Goal: Information Seeking & Learning: Learn about a topic

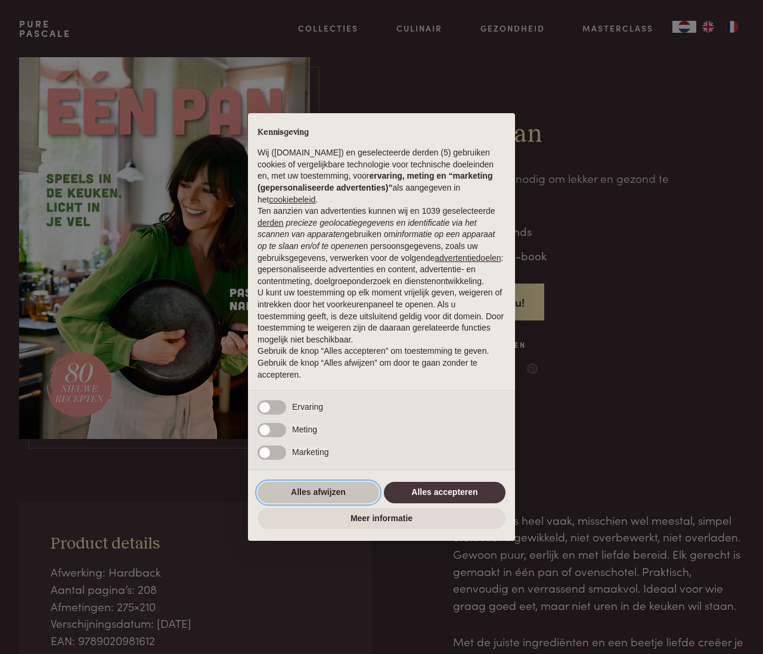
click at [326, 493] on button "Alles afwijzen" at bounding box center [318, 492] width 122 height 21
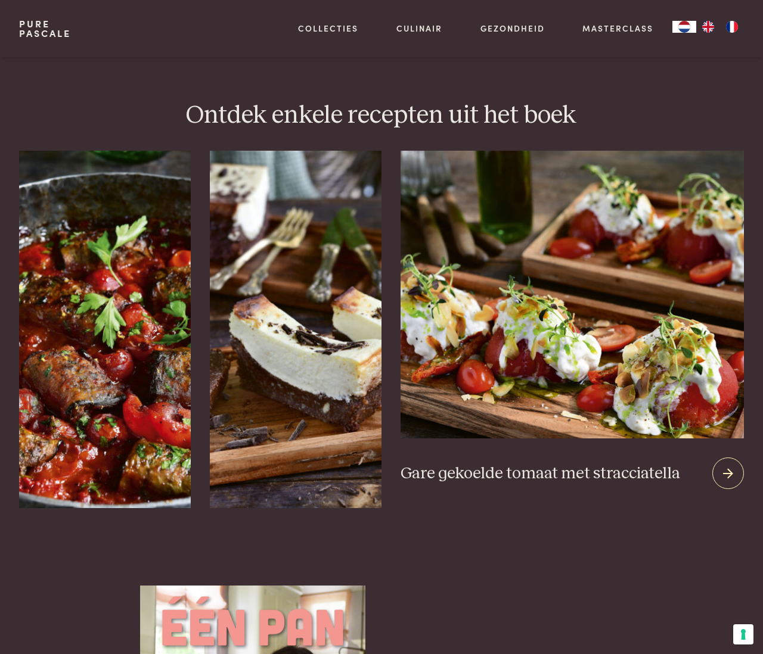
scroll to position [1435, 0]
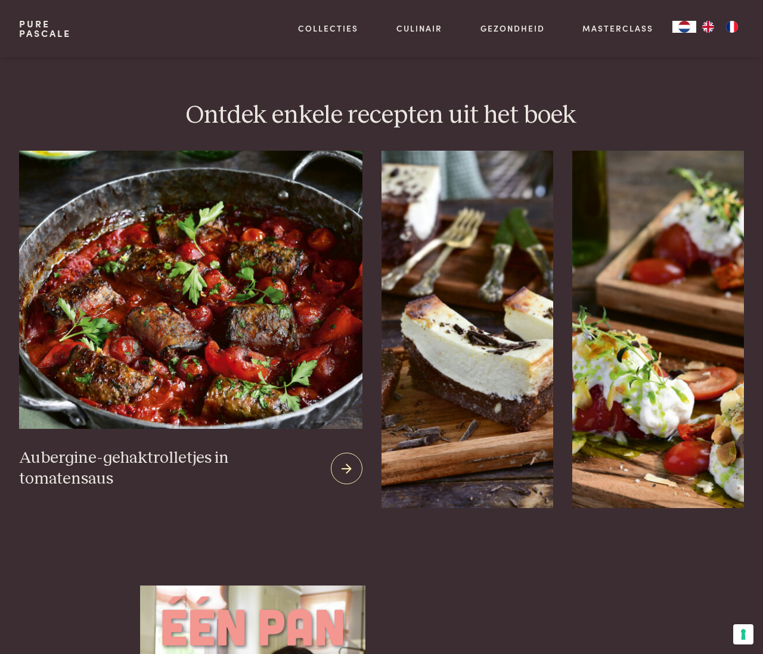
click at [233, 356] on img at bounding box center [190, 290] width 343 height 278
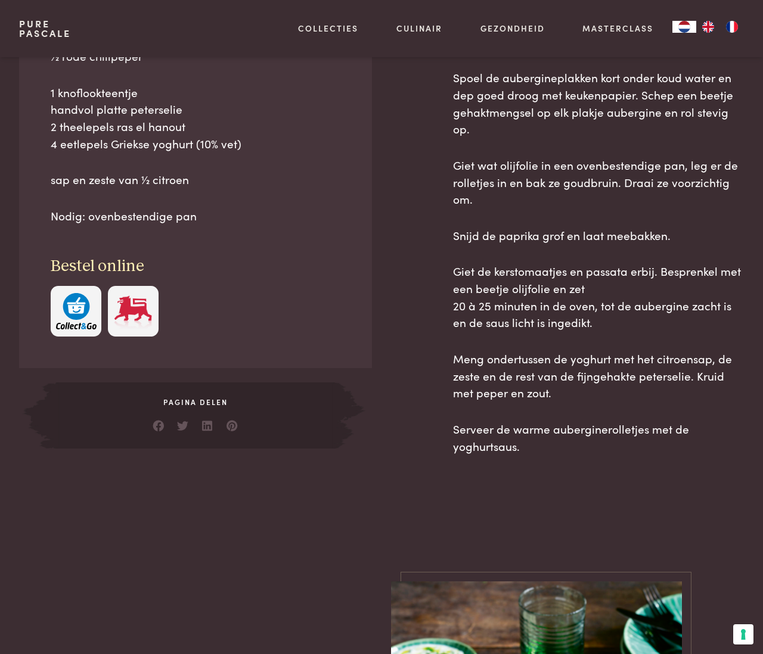
scroll to position [693, 1]
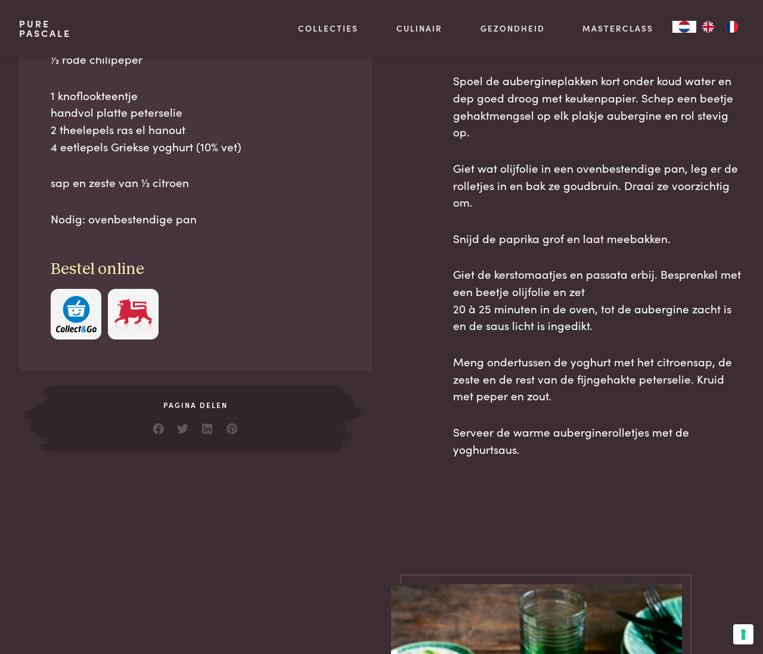
click at [132, 306] on img at bounding box center [133, 314] width 41 height 36
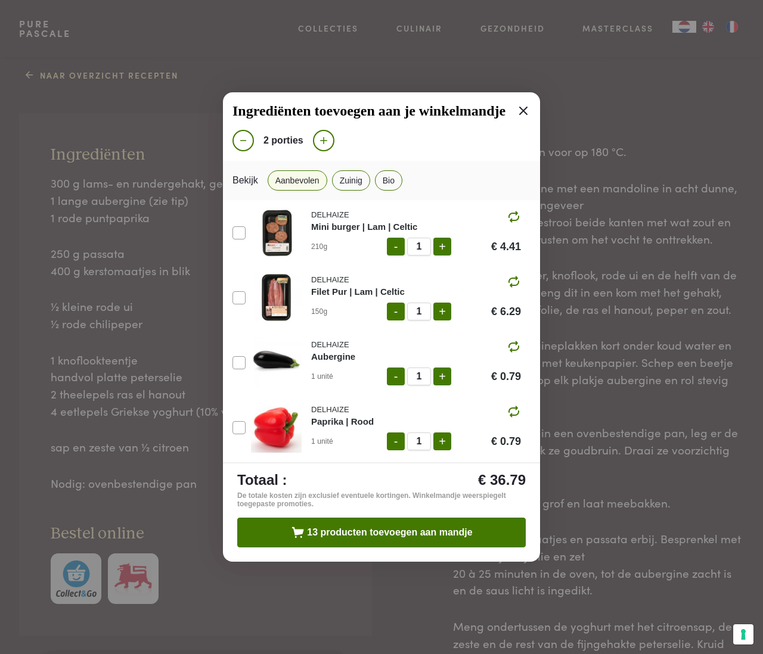
scroll to position [427, 0]
click at [521, 112] on icon at bounding box center [523, 111] width 14 height 14
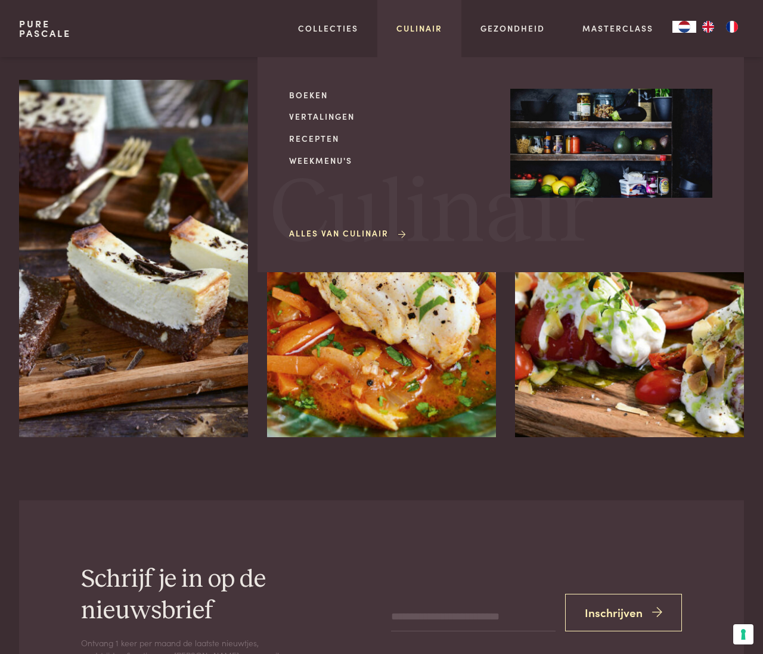
scroll to position [2114, 1]
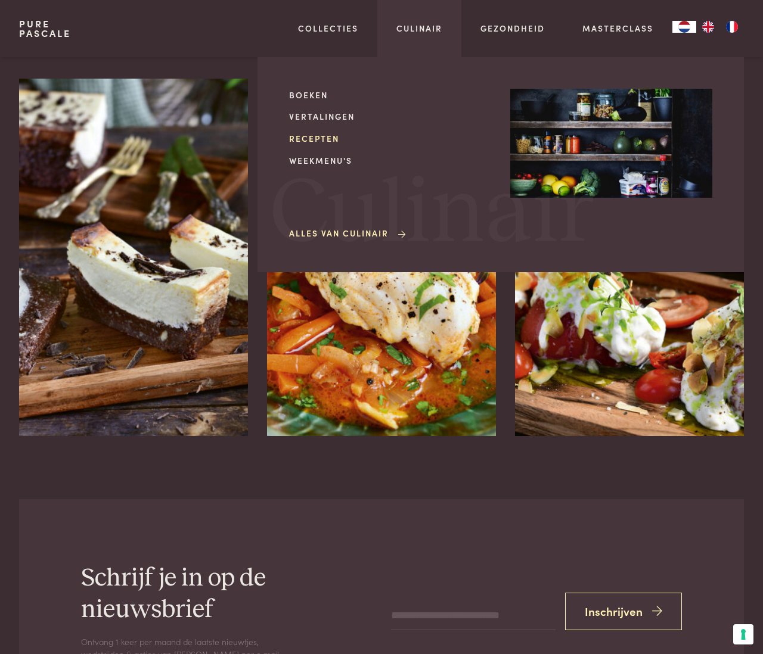
click at [312, 138] on link "Recepten" at bounding box center [390, 138] width 202 height 13
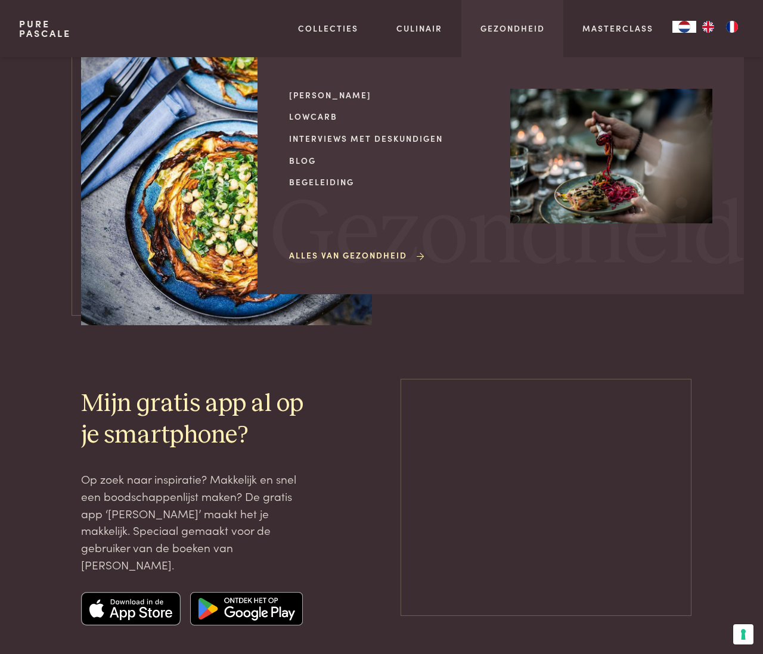
scroll to position [2617, 0]
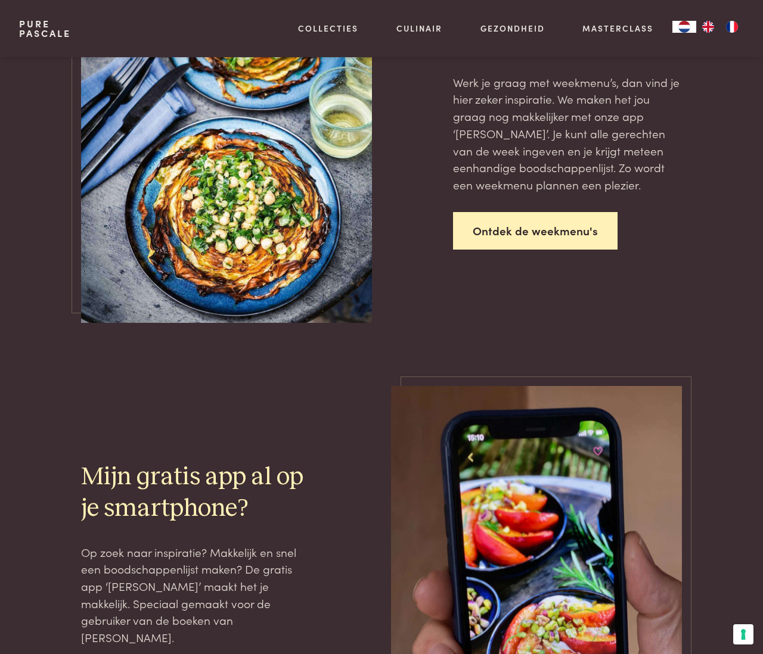
click at [490, 229] on link "Ontdek de weekmenu's" at bounding box center [535, 231] width 164 height 38
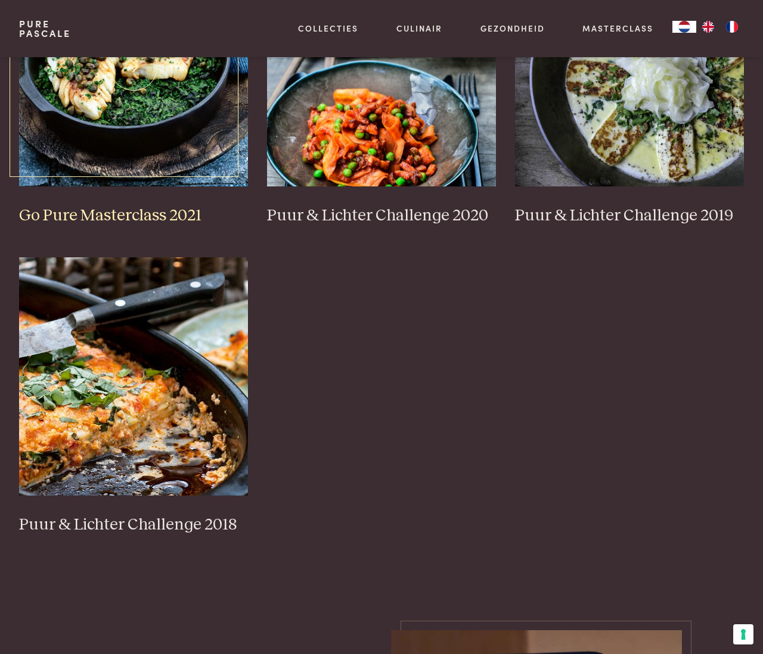
scroll to position [1019, 0]
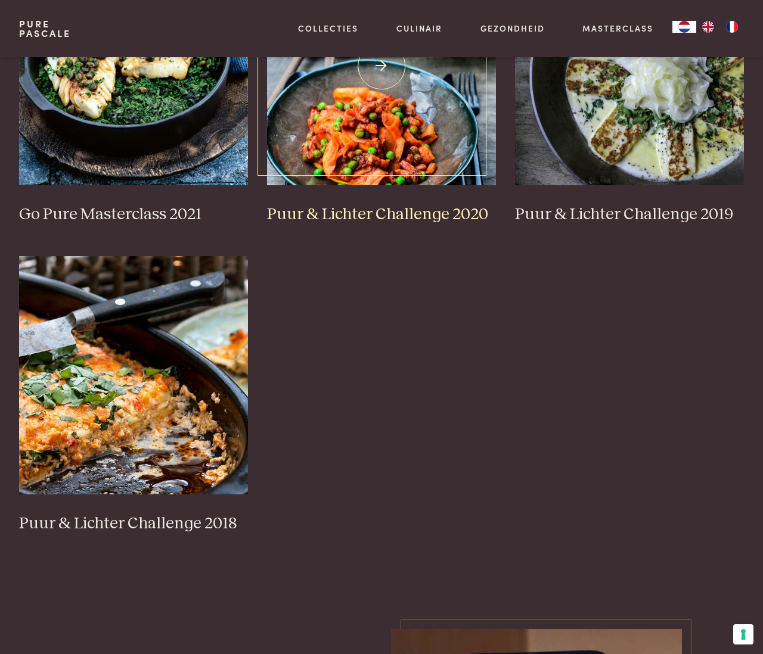
click at [395, 140] on img at bounding box center [381, 66] width 229 height 238
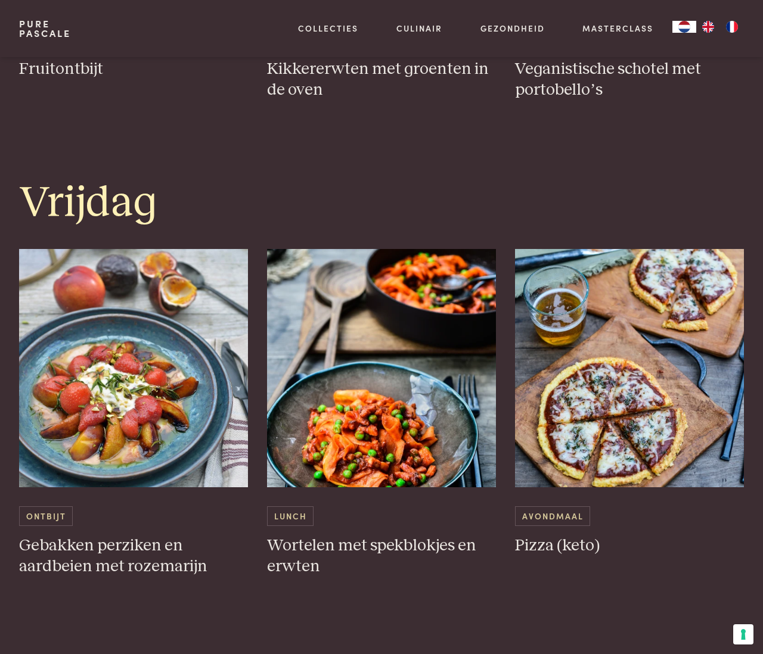
scroll to position [2344, 0]
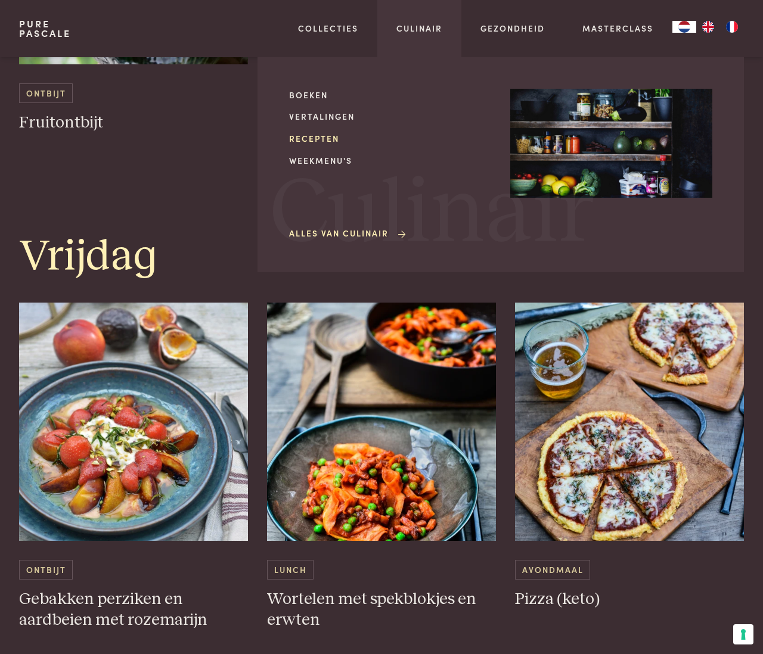
click at [303, 136] on link "Recepten" at bounding box center [390, 138] width 202 height 13
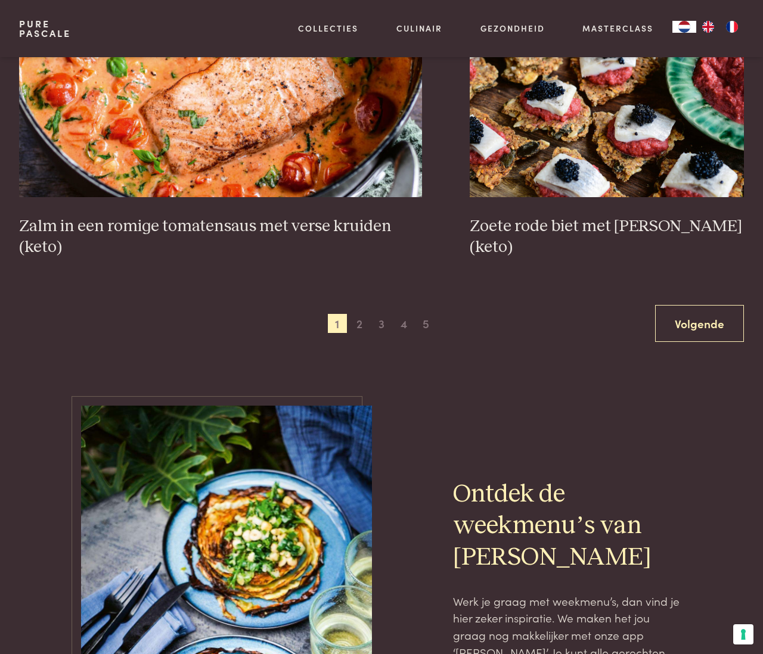
scroll to position [2095, 0]
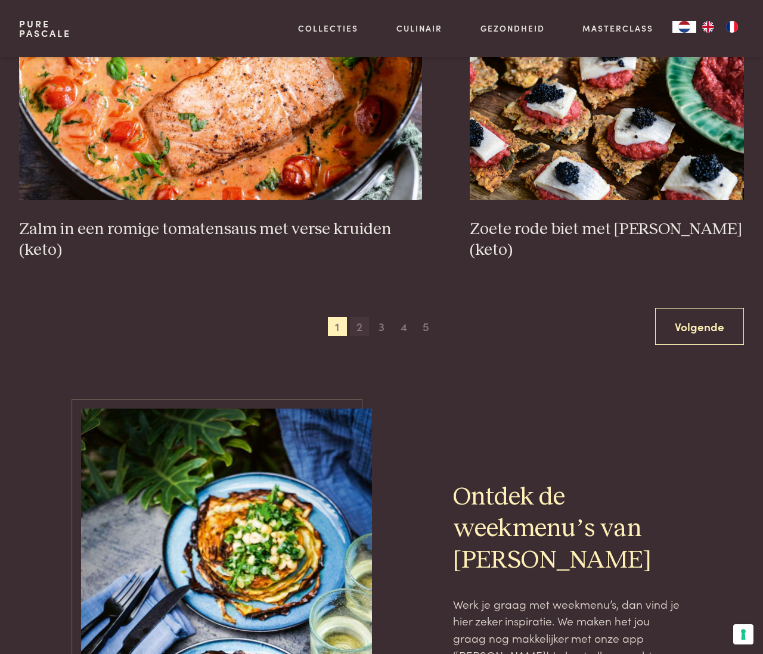
click at [362, 322] on span "2" at bounding box center [359, 326] width 19 height 19
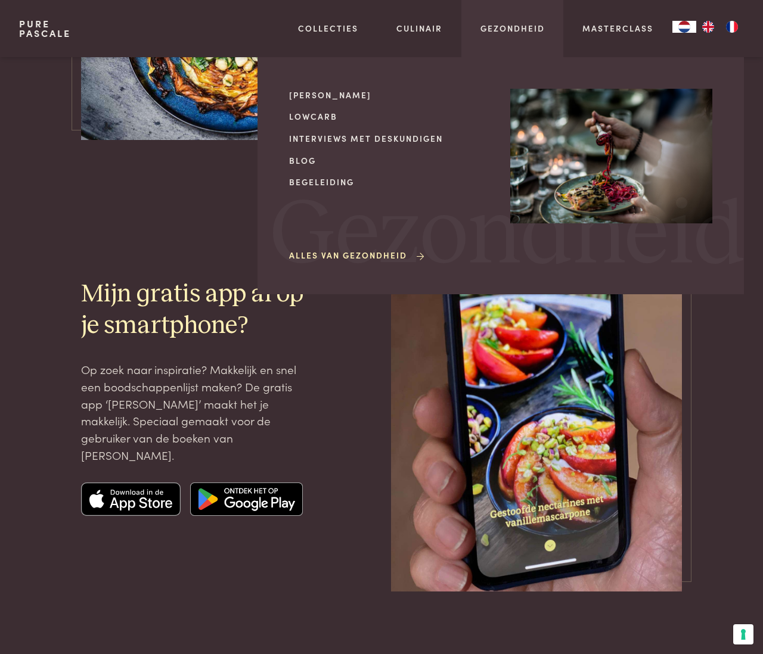
scroll to position [2817, 0]
